Goal: Task Accomplishment & Management: Manage account settings

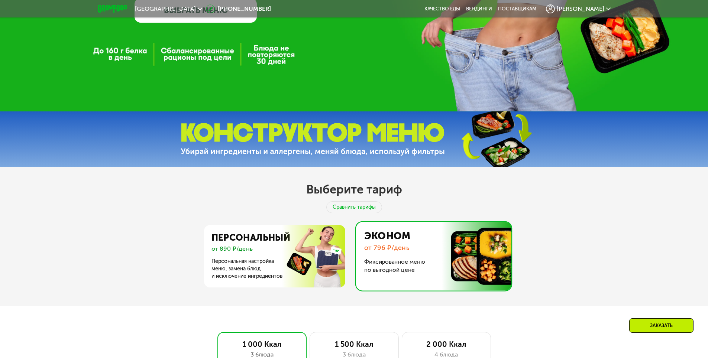
scroll to position [335, 0]
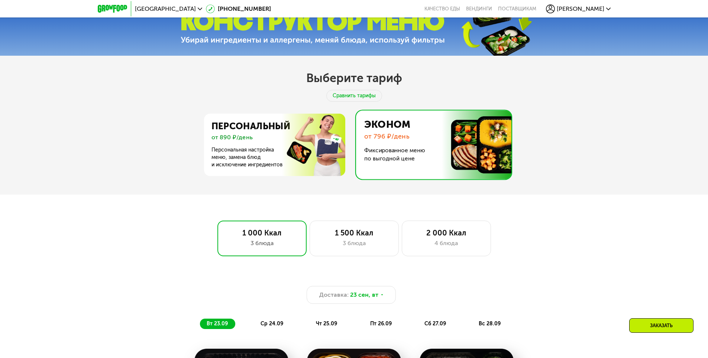
click at [481, 130] on img at bounding box center [431, 144] width 159 height 69
click at [405, 134] on img at bounding box center [431, 144] width 159 height 69
click at [377, 177] on img at bounding box center [431, 144] width 159 height 69
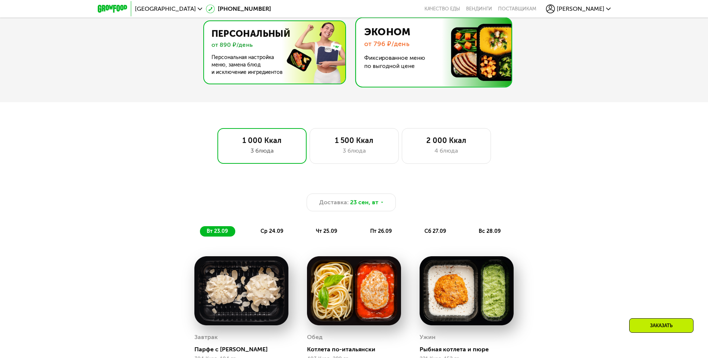
scroll to position [409, 0]
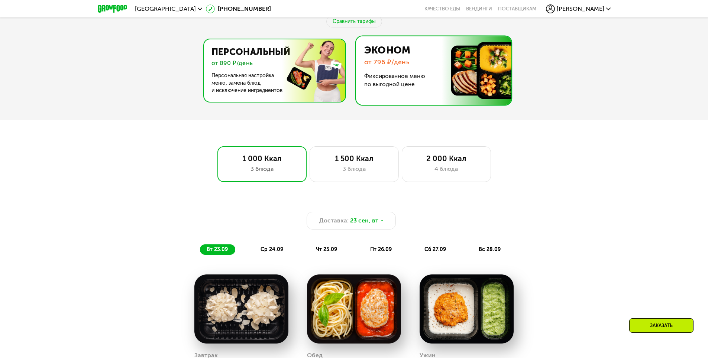
click at [313, 95] on img at bounding box center [272, 70] width 145 height 62
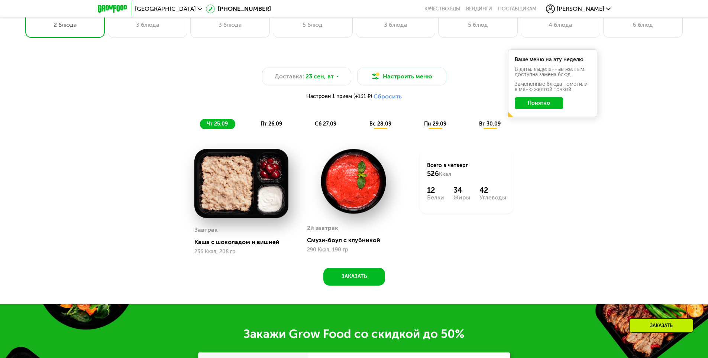
scroll to position [558, 0]
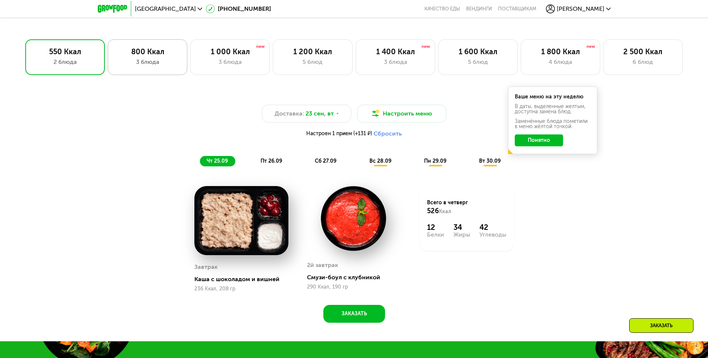
click at [158, 71] on div "800 Ккал 3 блюда" at bounding box center [148, 57] width 80 height 36
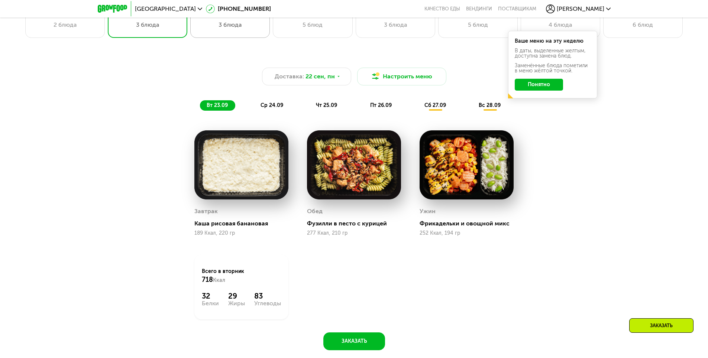
scroll to position [483, 0]
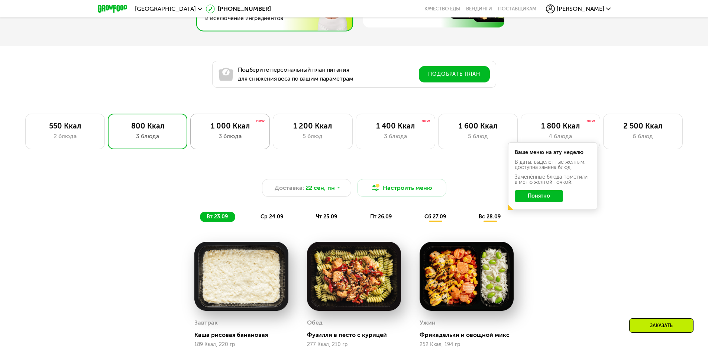
click at [241, 130] on div "1 000 Ккал" at bounding box center [230, 126] width 64 height 9
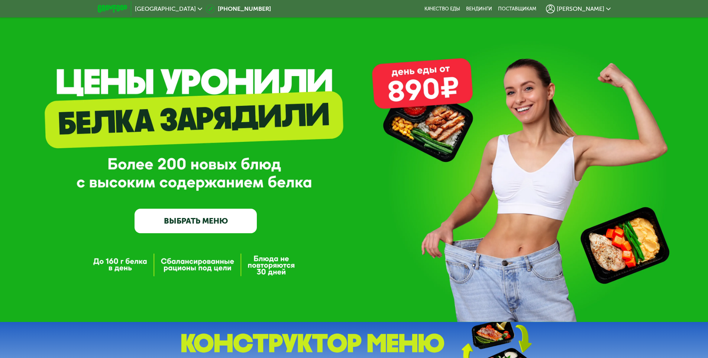
scroll to position [0, 0]
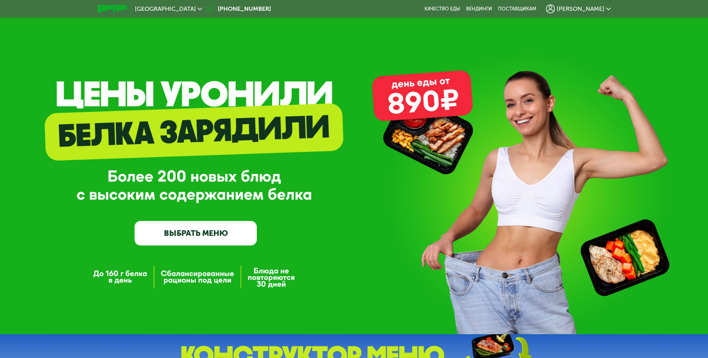
click at [608, 12] on div "[PERSON_NAME]" at bounding box center [578, 8] width 65 height 9
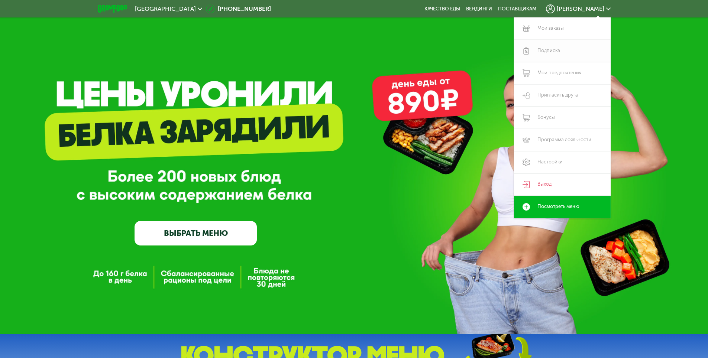
click at [563, 50] on link "Подписка" at bounding box center [562, 51] width 97 height 22
